Goal: Transaction & Acquisition: Purchase product/service

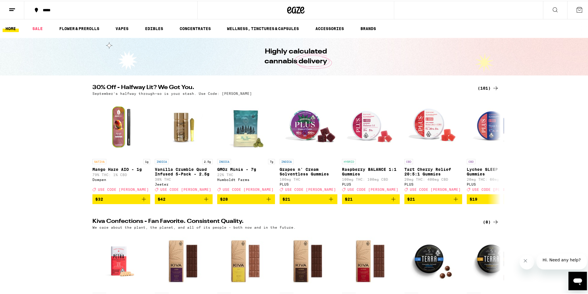
click at [481, 87] on div "(101)" at bounding box center [488, 87] width 21 height 7
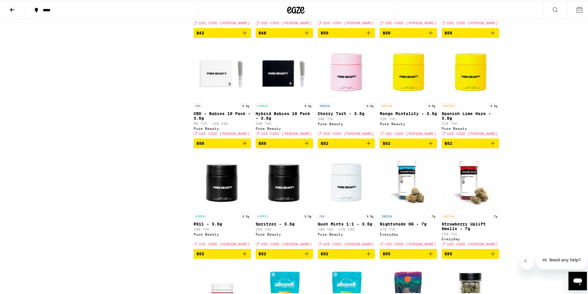
scroll to position [1917, 0]
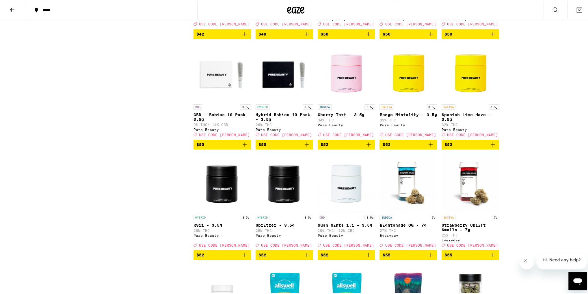
click at [474, 147] on span "$52" at bounding box center [470, 143] width 52 height 7
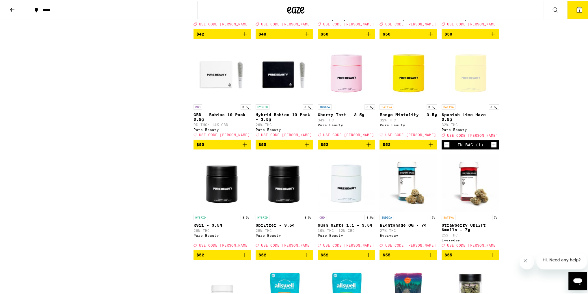
click at [406, 147] on span "$52" at bounding box center [408, 143] width 52 height 7
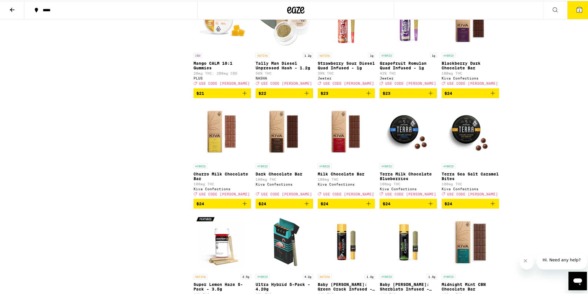
scroll to position [1016, 0]
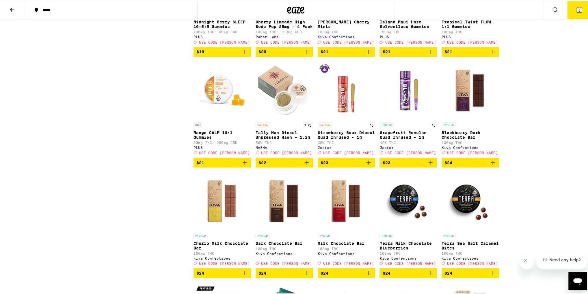
click at [578, 11] on span "2" at bounding box center [579, 9] width 2 height 3
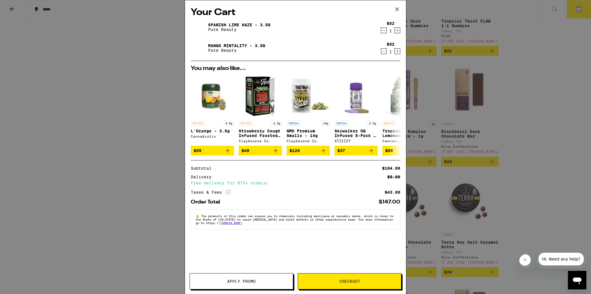
click at [243, 282] on span "Apply Promo" at bounding box center [241, 281] width 29 height 4
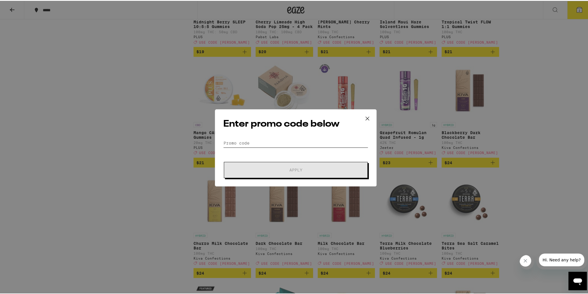
click at [249, 138] on input "Promo Code" at bounding box center [295, 142] width 145 height 9
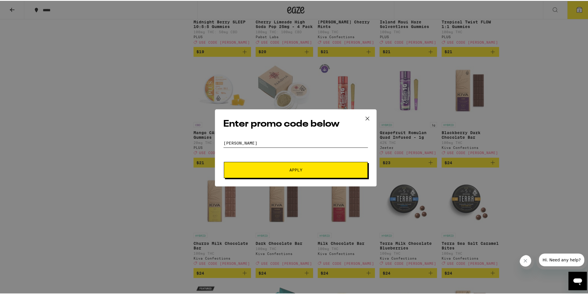
type input "[PERSON_NAME]"
click at [294, 171] on span "Apply" at bounding box center [295, 169] width 13 height 4
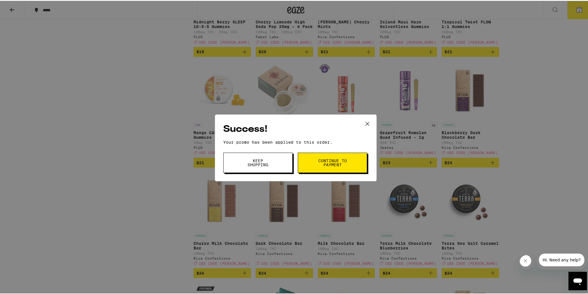
click at [330, 164] on span "Continue to payment" at bounding box center [332, 162] width 29 height 8
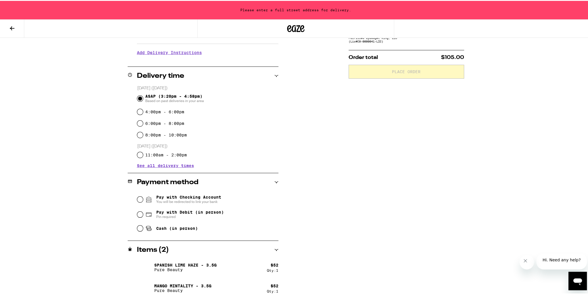
scroll to position [115, 0]
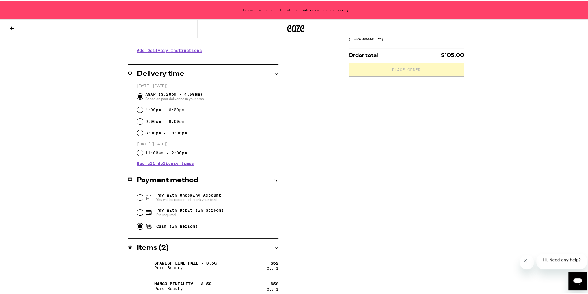
click at [138, 225] on input "Cash (in person)" at bounding box center [140, 225] width 6 height 6
radio input "true"
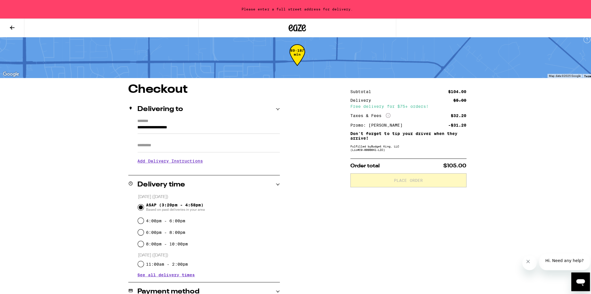
scroll to position [0, 0]
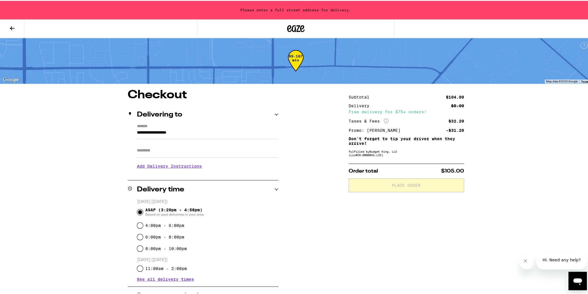
click at [275, 115] on icon at bounding box center [276, 114] width 4 height 4
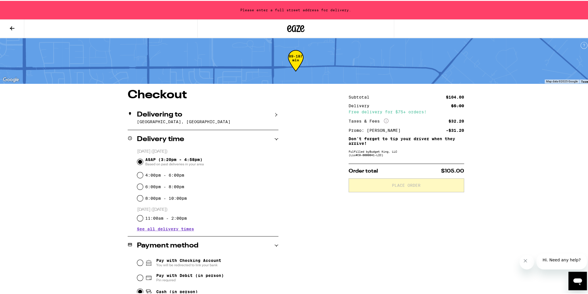
click at [275, 115] on icon at bounding box center [276, 114] width 4 height 4
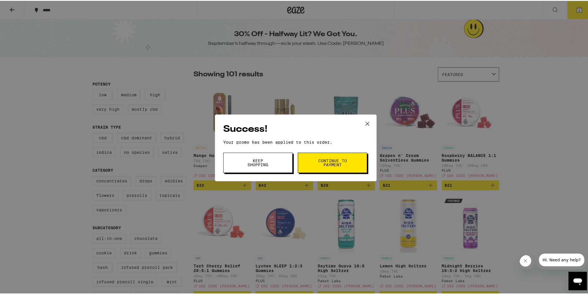
click at [269, 164] on span "Keep Shopping" at bounding box center [257, 162] width 29 height 8
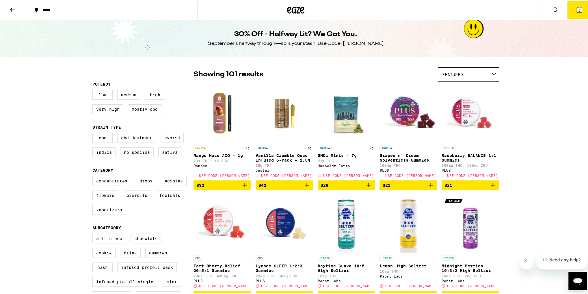
click at [577, 11] on icon at bounding box center [579, 8] width 5 height 5
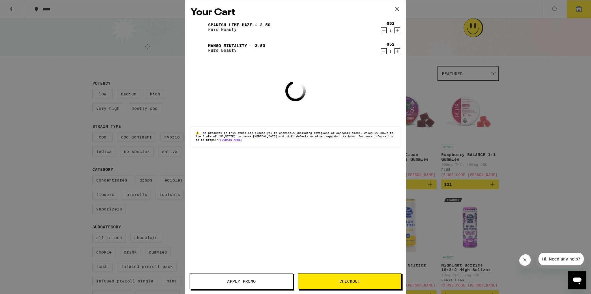
click at [396, 10] on icon at bounding box center [397, 9] width 3 height 3
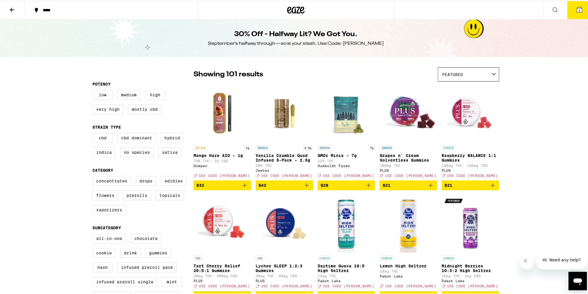
click at [12, 11] on icon at bounding box center [12, 8] width 7 height 7
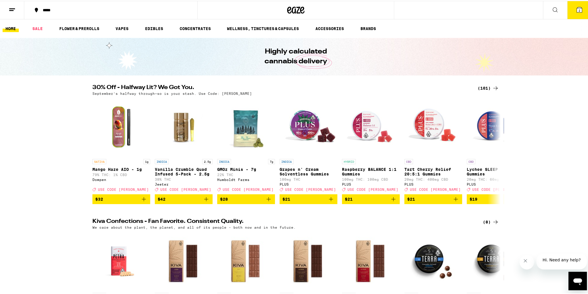
click at [13, 8] on icon at bounding box center [12, 8] width 7 height 7
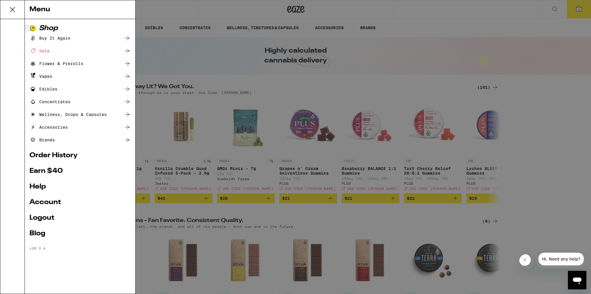
click at [73, 157] on link "Order History" at bounding box center [79, 155] width 101 height 7
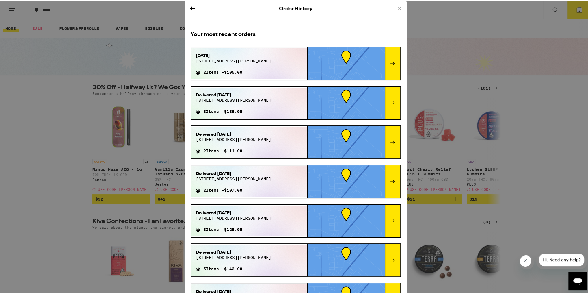
click at [274, 61] on div "[DATE] [STREET_ADDRESS][PERSON_NAME] 2 Items - $105.00" at bounding box center [249, 62] width 116 height 31
click at [202, 58] on span "[STREET_ADDRESS][PERSON_NAME]" at bounding box center [233, 60] width 75 height 5
click at [191, 9] on icon at bounding box center [192, 7] width 7 height 7
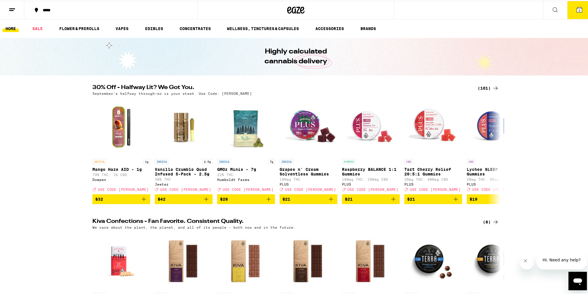
click at [42, 8] on div "*****" at bounding box center [114, 9] width 148 height 4
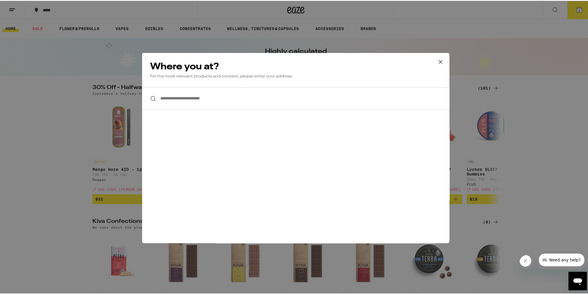
click at [28, 11] on div "**********" at bounding box center [295, 147] width 591 height 294
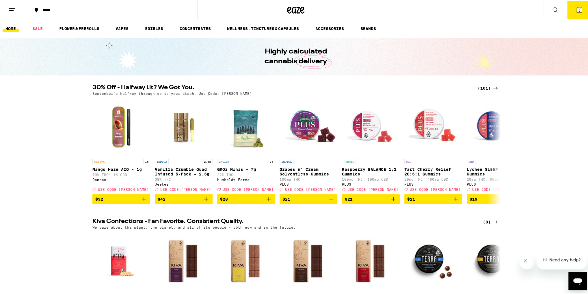
click at [13, 7] on icon at bounding box center [12, 8] width 7 height 7
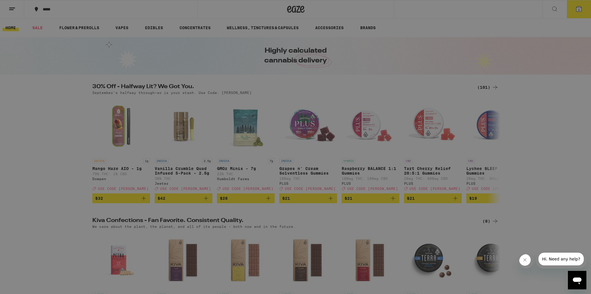
click at [9, 83] on div at bounding box center [12, 156] width 25 height 274
